Goal: Information Seeking & Learning: Understand process/instructions

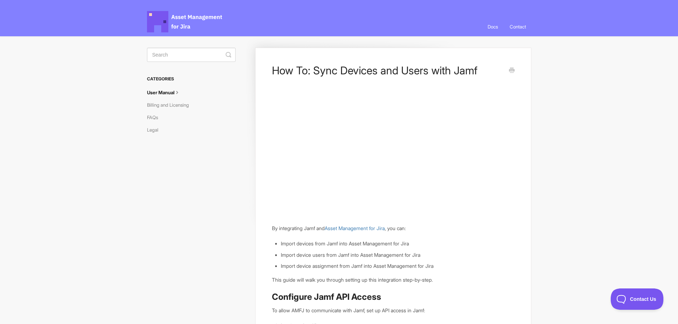
click at [158, 91] on link "User Manual" at bounding box center [166, 92] width 39 height 11
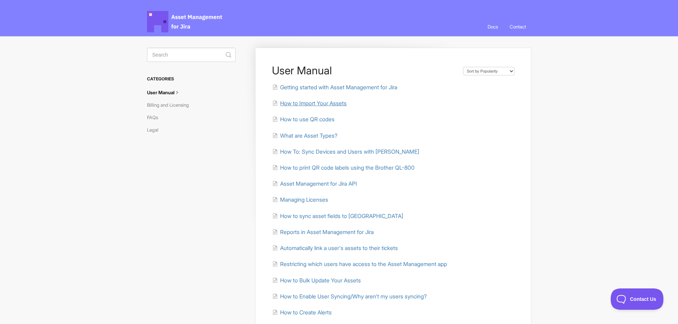
click at [328, 105] on span "How to Import Your Assets" at bounding box center [313, 103] width 67 height 7
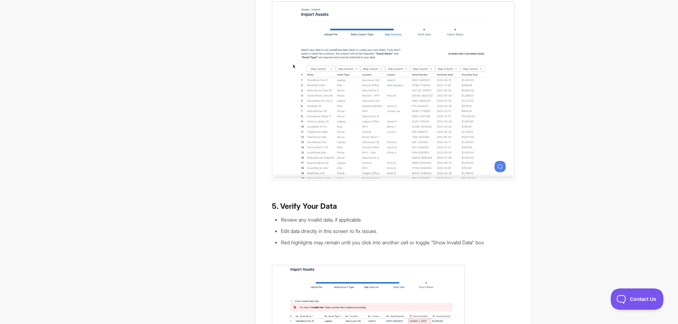
scroll to position [890, 0]
